Goal: Communication & Community: Answer question/provide support

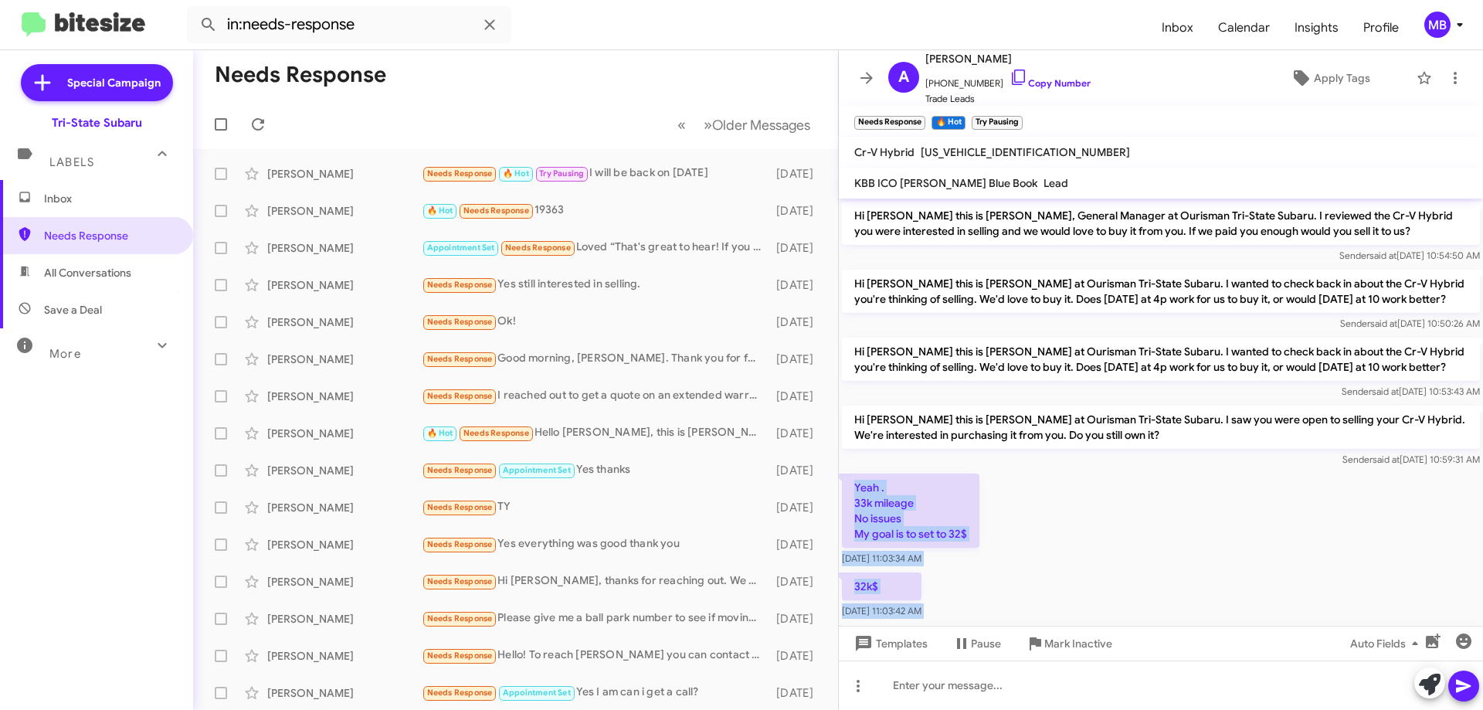
scroll to position [260, 0]
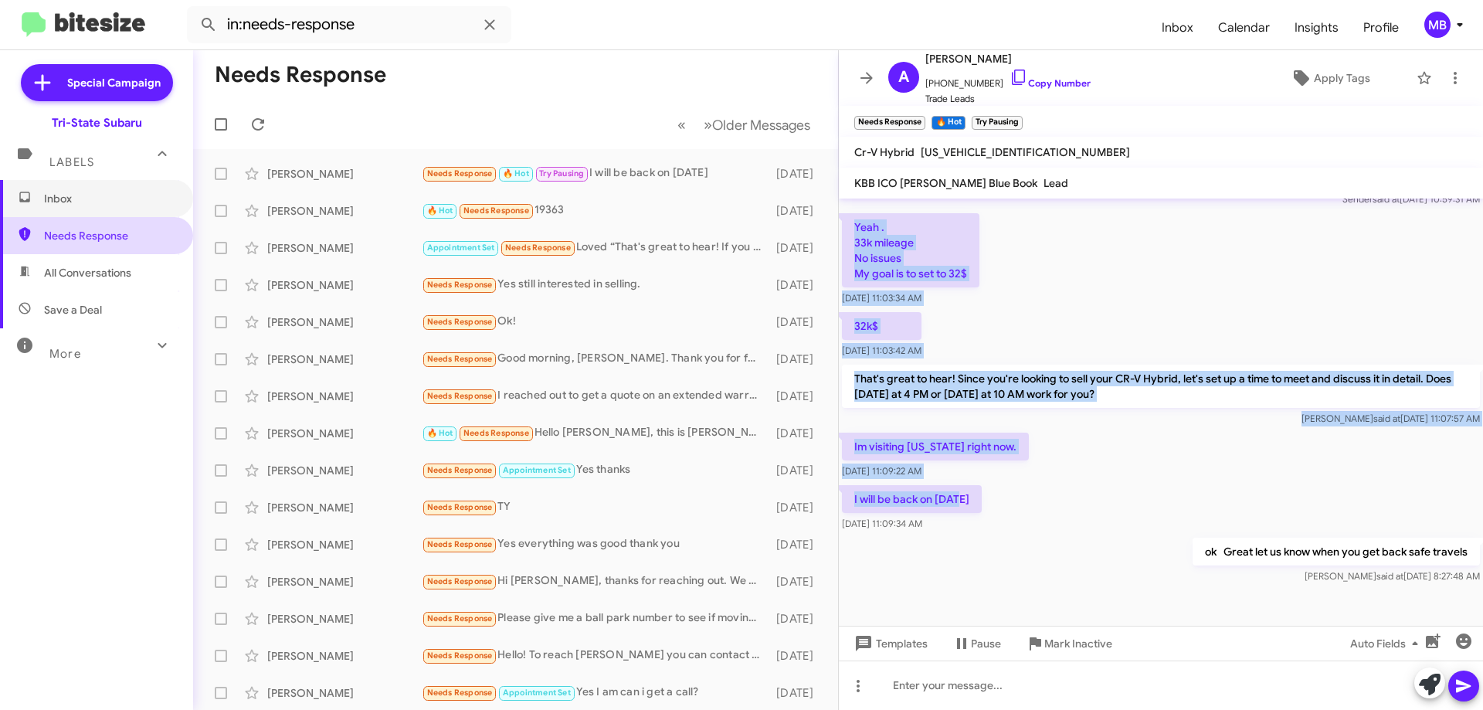
drag, startPoint x: 107, startPoint y: 200, endPoint x: 104, endPoint y: 246, distance: 46.4
click at [107, 199] on span "Inbox" at bounding box center [109, 198] width 131 height 15
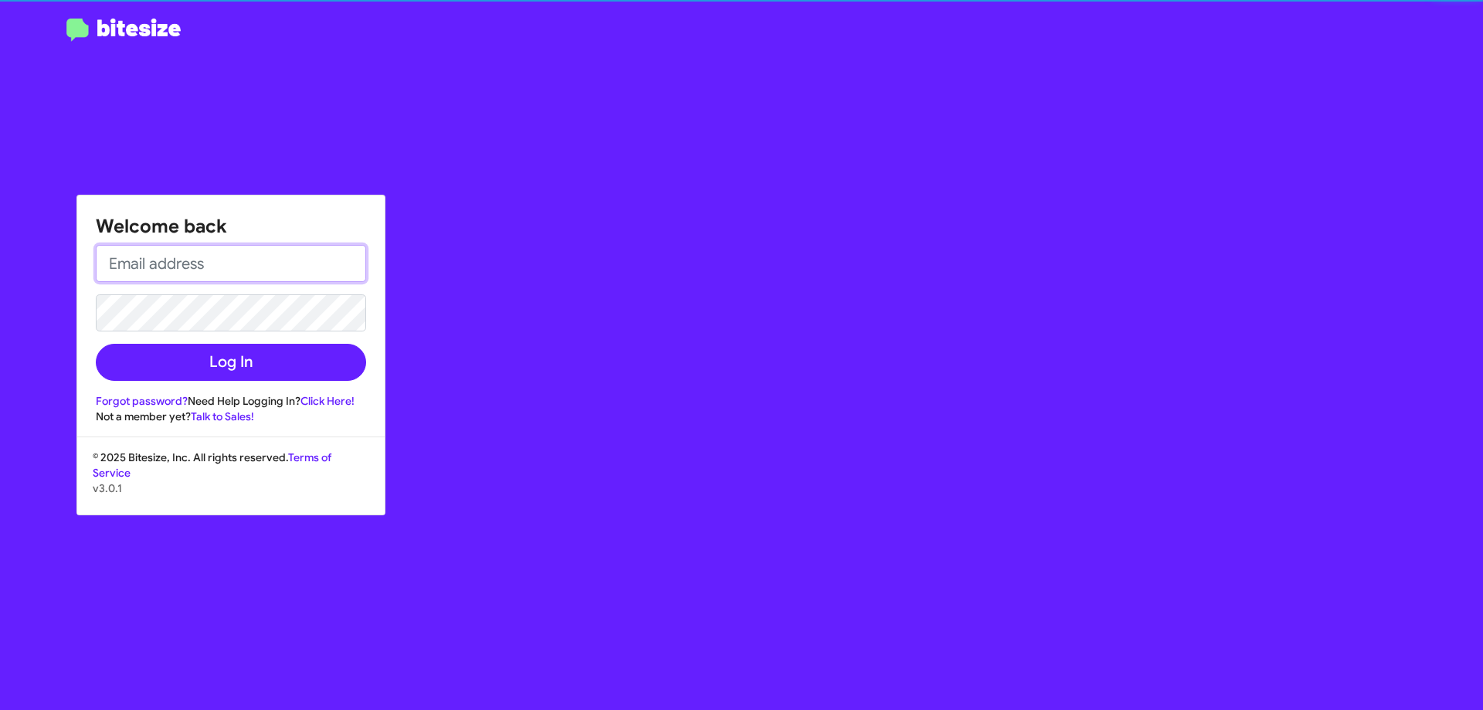
type input "[EMAIL_ADDRESS][DOMAIN_NAME]"
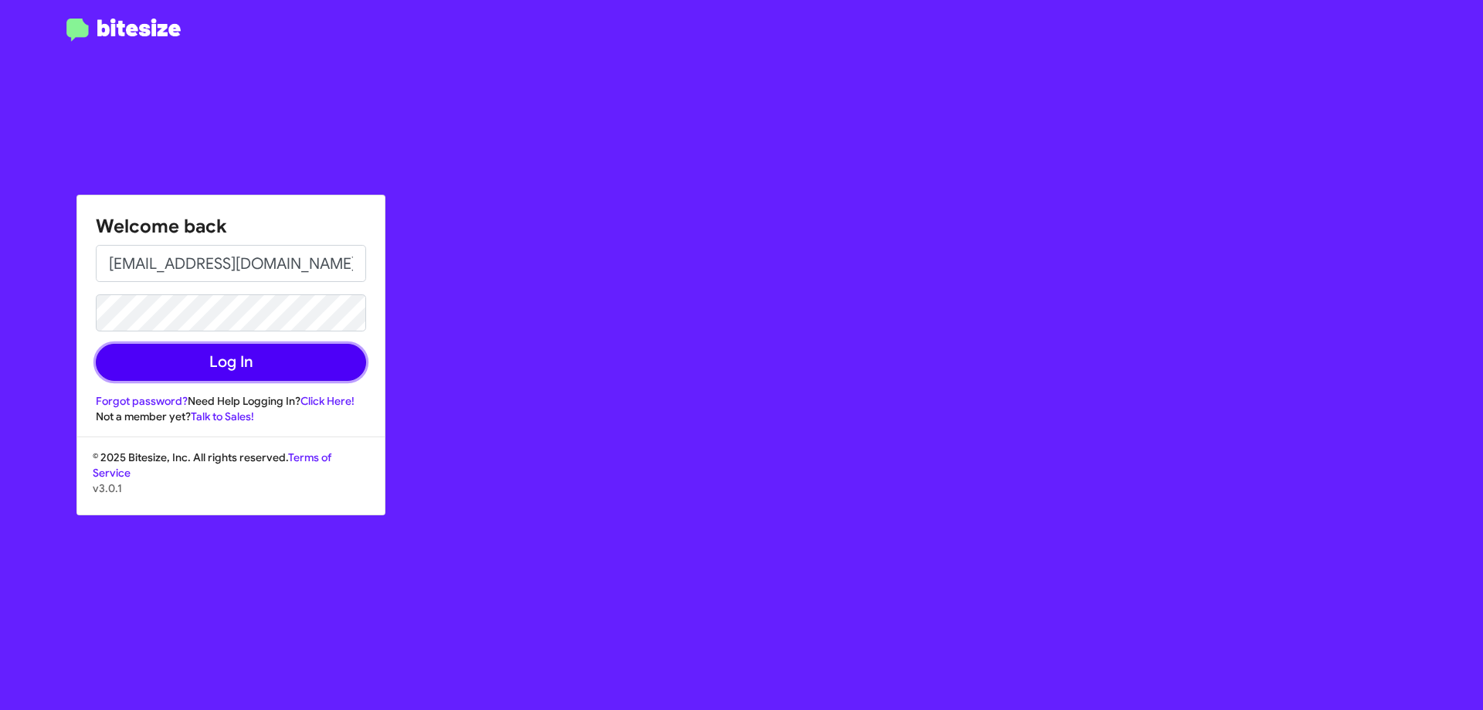
click at [229, 371] on button "Log In" at bounding box center [231, 362] width 270 height 37
